Goal: Information Seeking & Learning: Learn about a topic

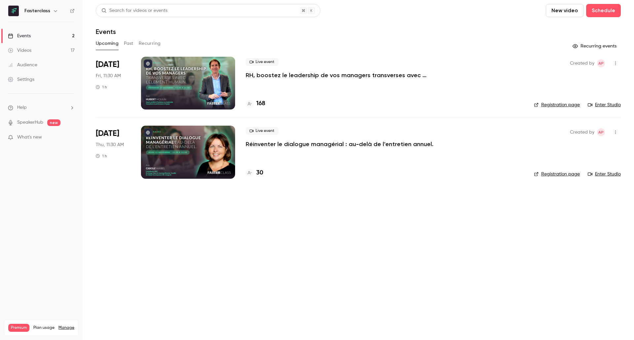
click at [308, 76] on p "RH, boostez le leadership de vos managers transverses avec l’Élement Humain." at bounding box center [345, 75] width 198 height 8
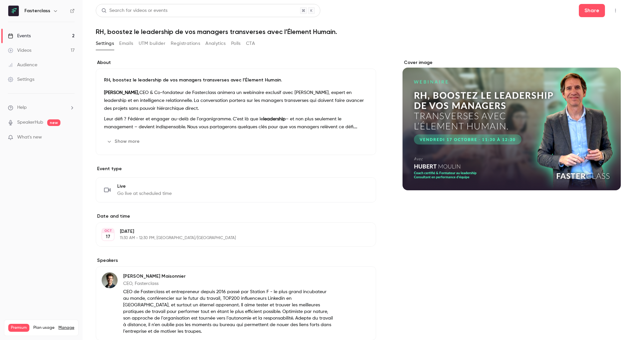
click at [34, 34] on link "Events 2" at bounding box center [41, 36] width 83 height 15
